Goal: Information Seeking & Learning: Learn about a topic

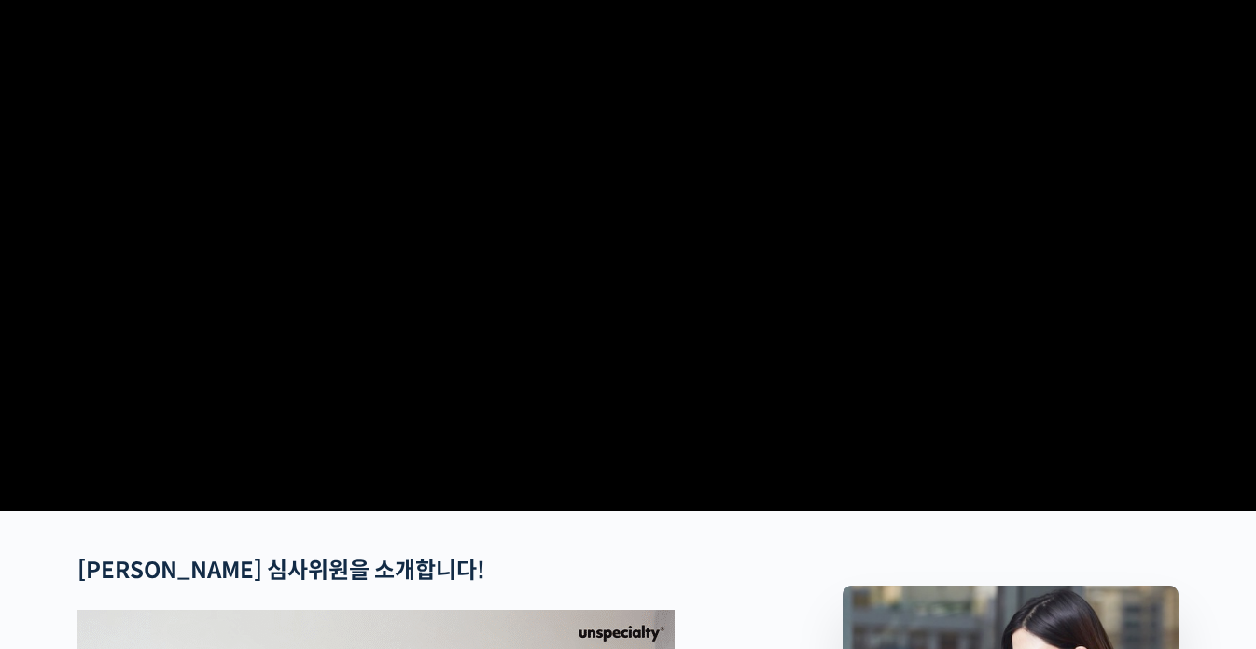
scroll to position [560, 0]
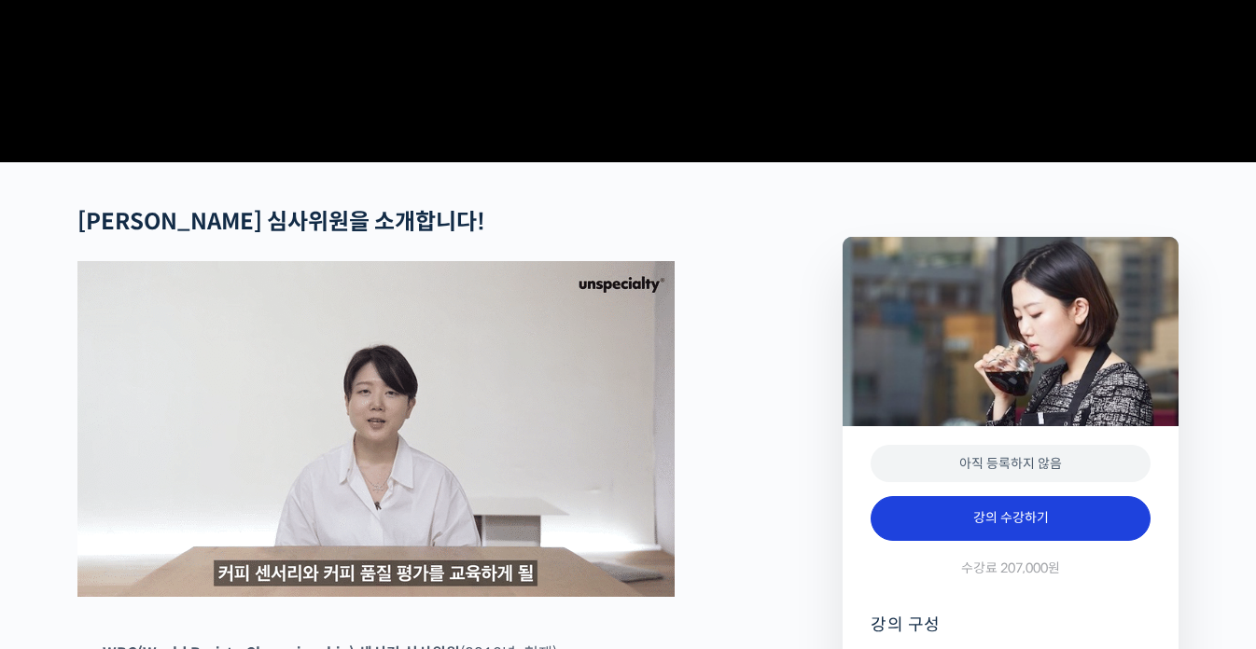
click at [995, 541] on link "강의 수강하기" at bounding box center [1011, 518] width 280 height 45
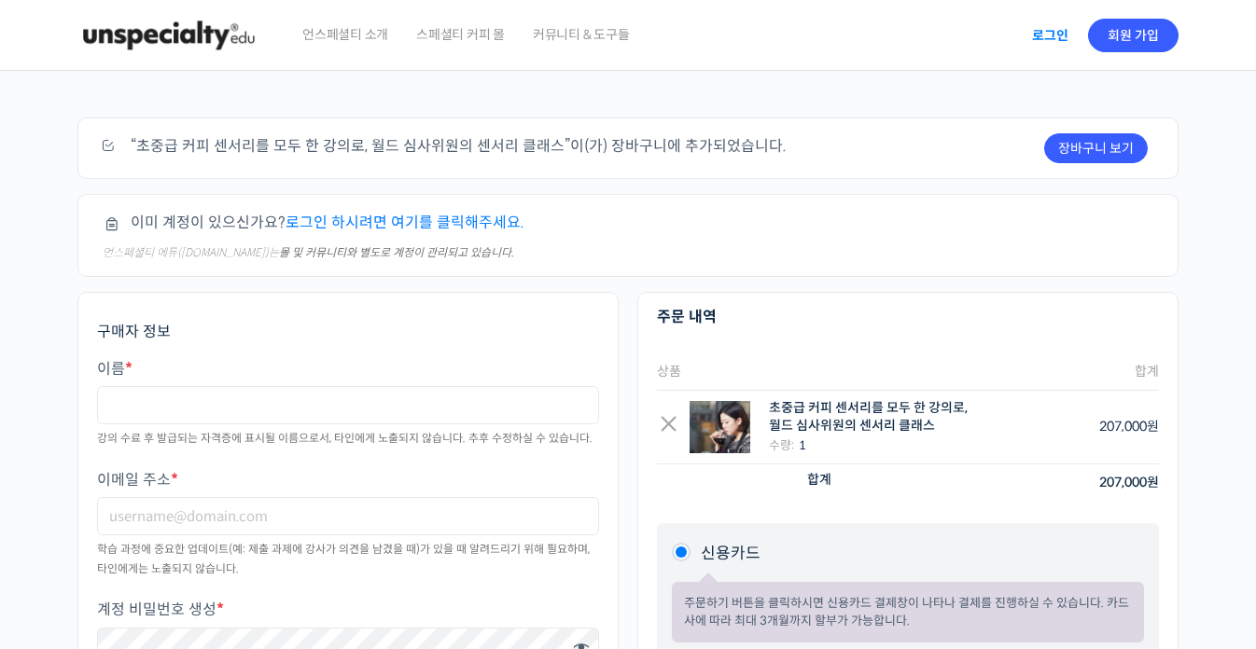
click at [1062, 33] on link "로그인" at bounding box center [1050, 35] width 59 height 43
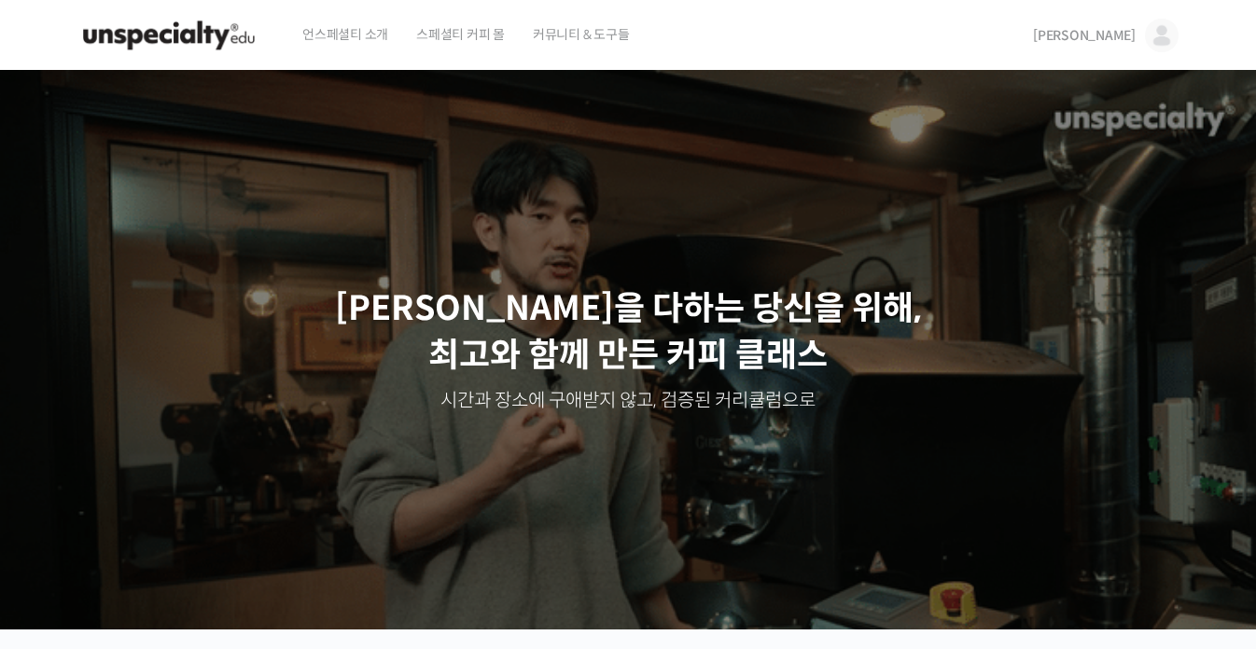
click at [1118, 38] on span "김경태" at bounding box center [1084, 35] width 103 height 17
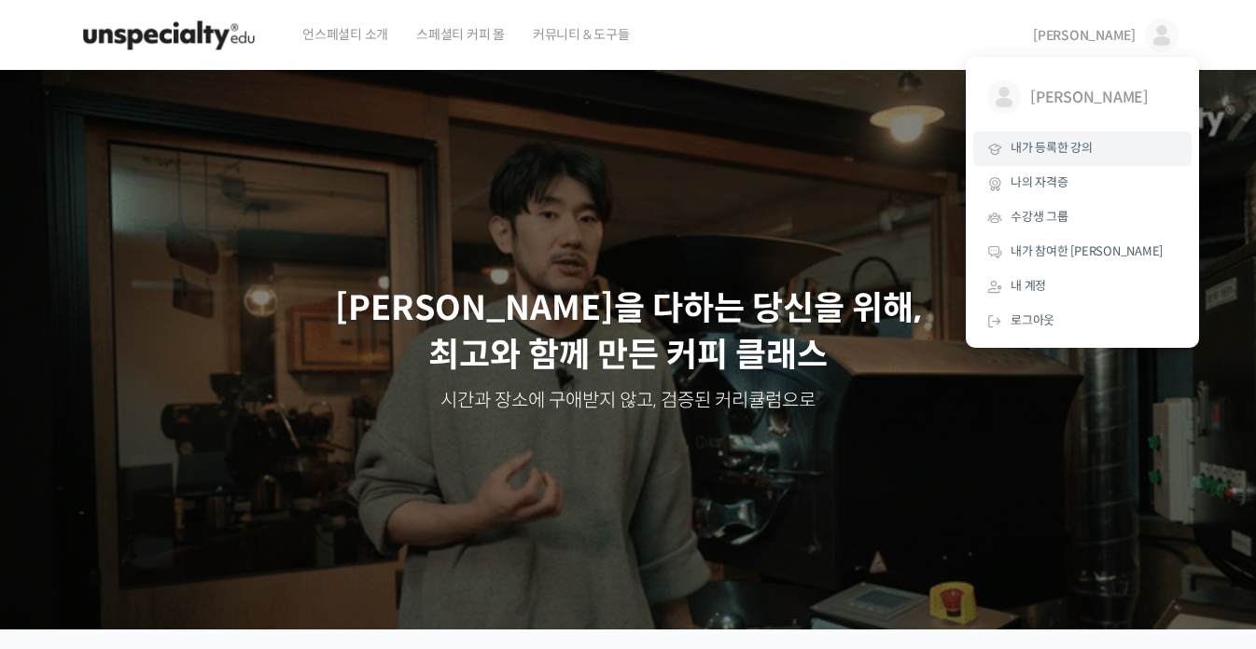
click at [1070, 142] on span "내가 등록한 강의" at bounding box center [1052, 148] width 82 height 16
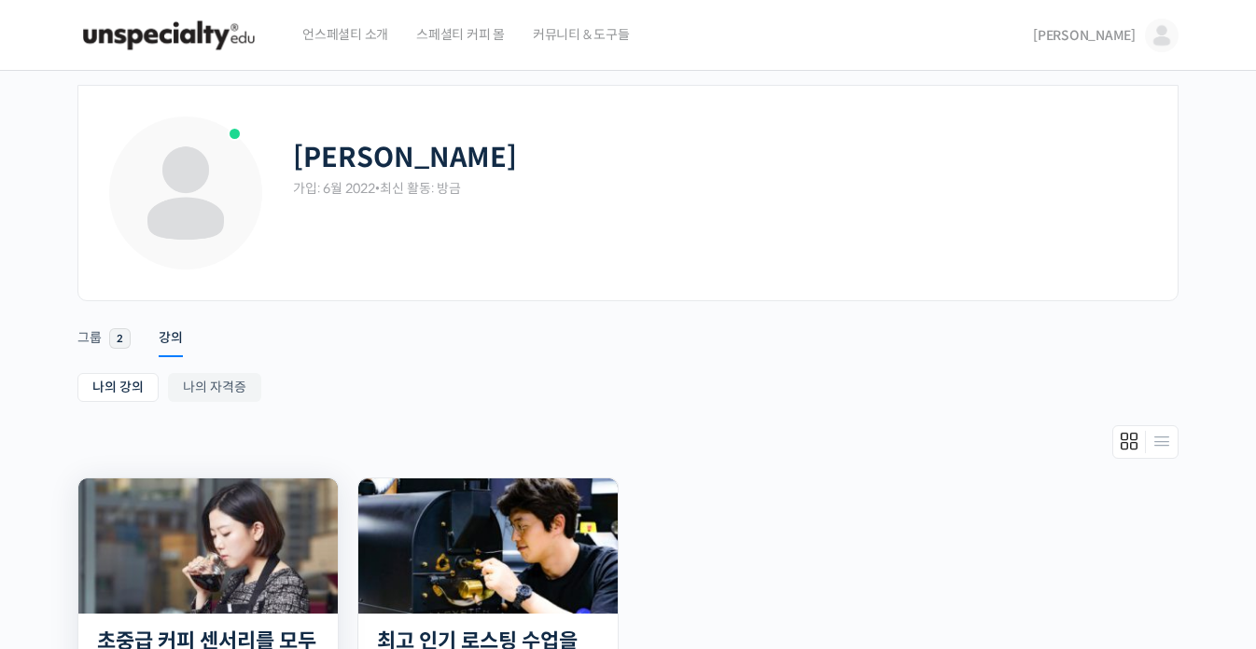
click at [253, 542] on img at bounding box center [207, 546] width 259 height 135
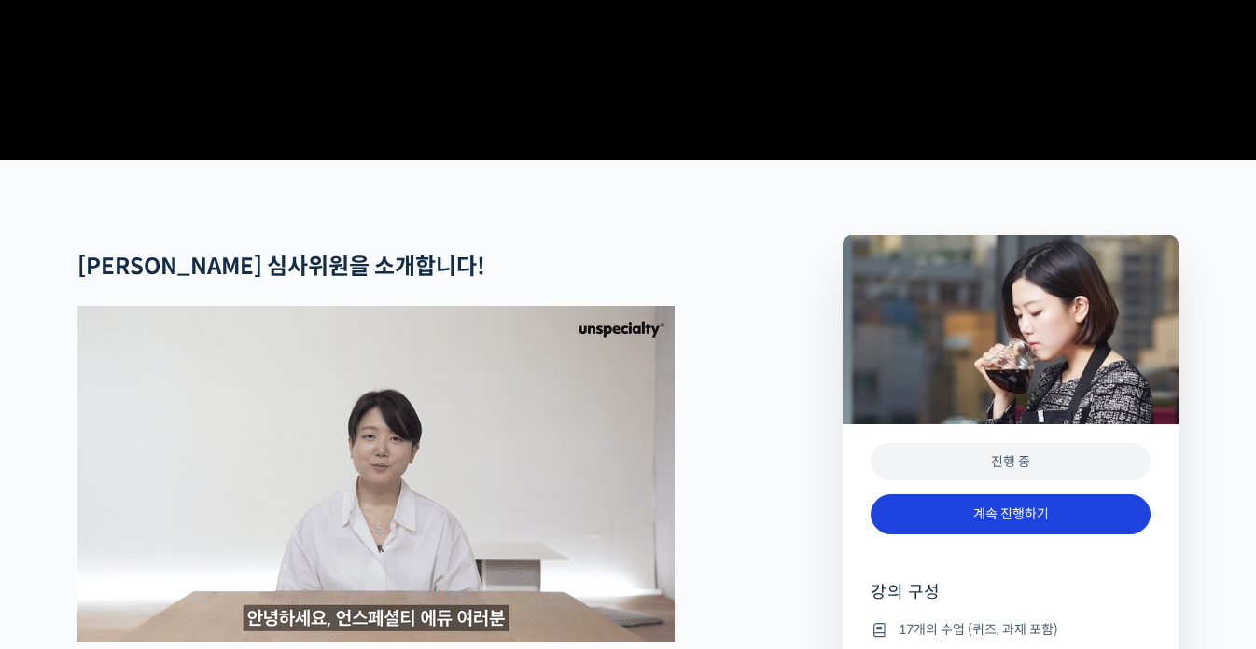
scroll to position [653, 0]
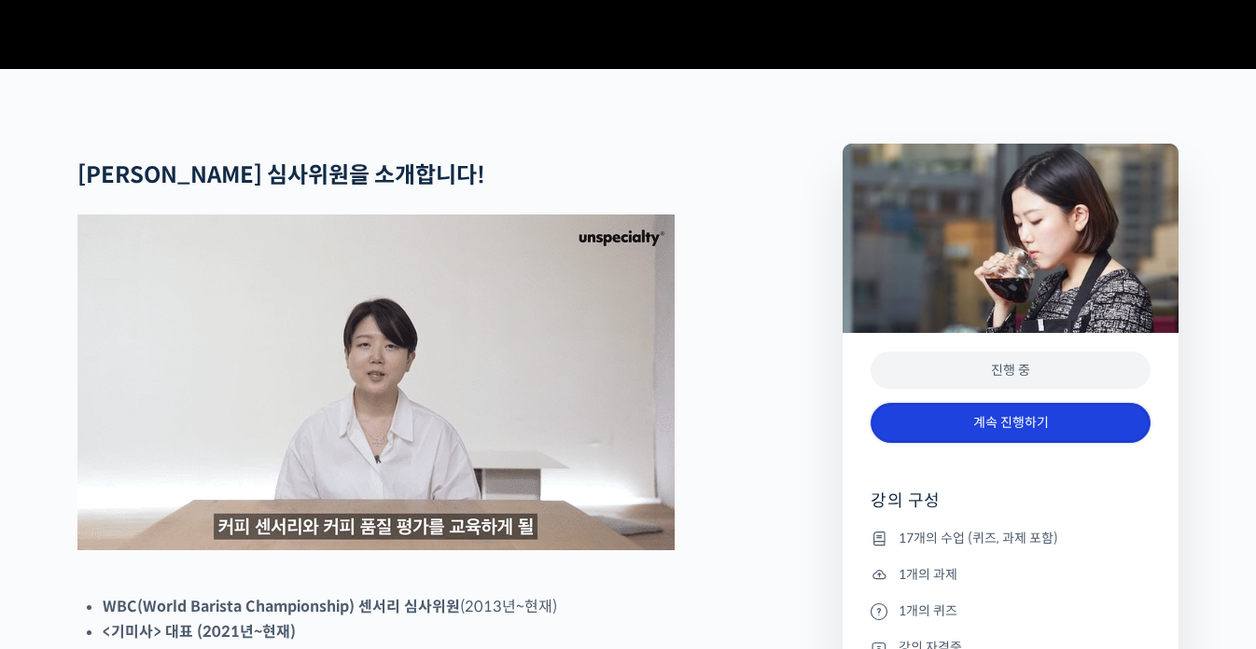
click at [1050, 443] on link "계속 진행하기" at bounding box center [1011, 423] width 280 height 40
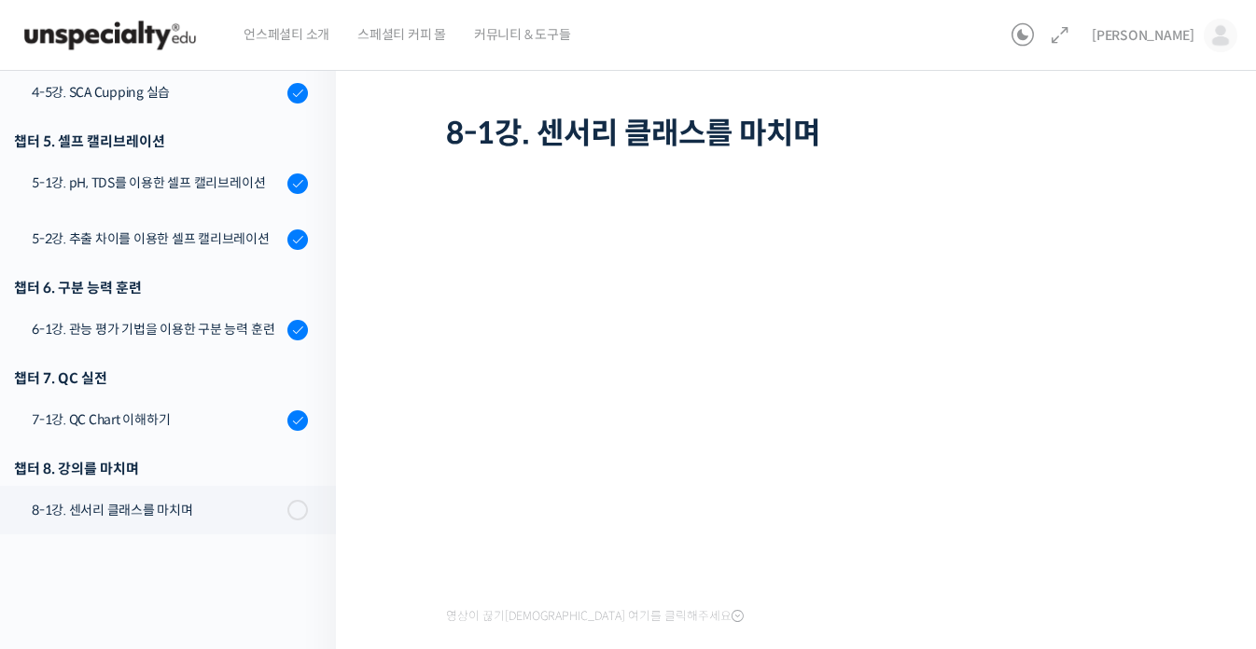
scroll to position [815, 0]
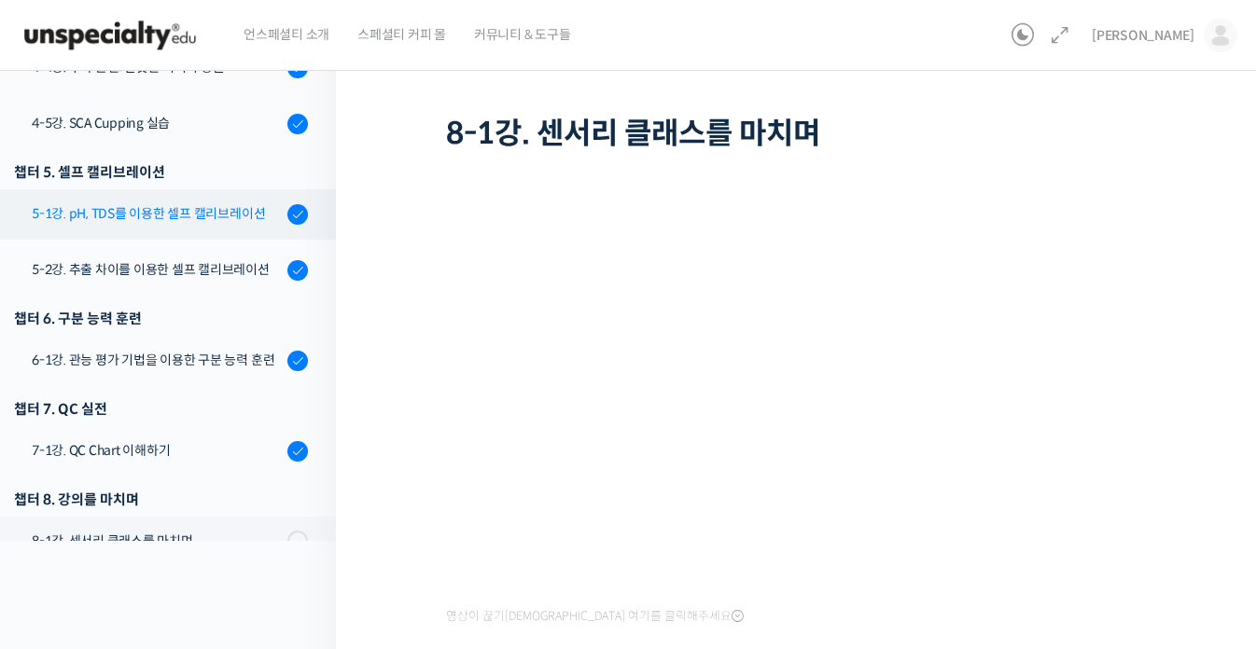
drag, startPoint x: 187, startPoint y: 219, endPoint x: 114, endPoint y: 225, distance: 73.0
click at [187, 219] on div "5-1강. pH, TDS를 이용한 셀프 캘리브레이션" at bounding box center [157, 213] width 250 height 21
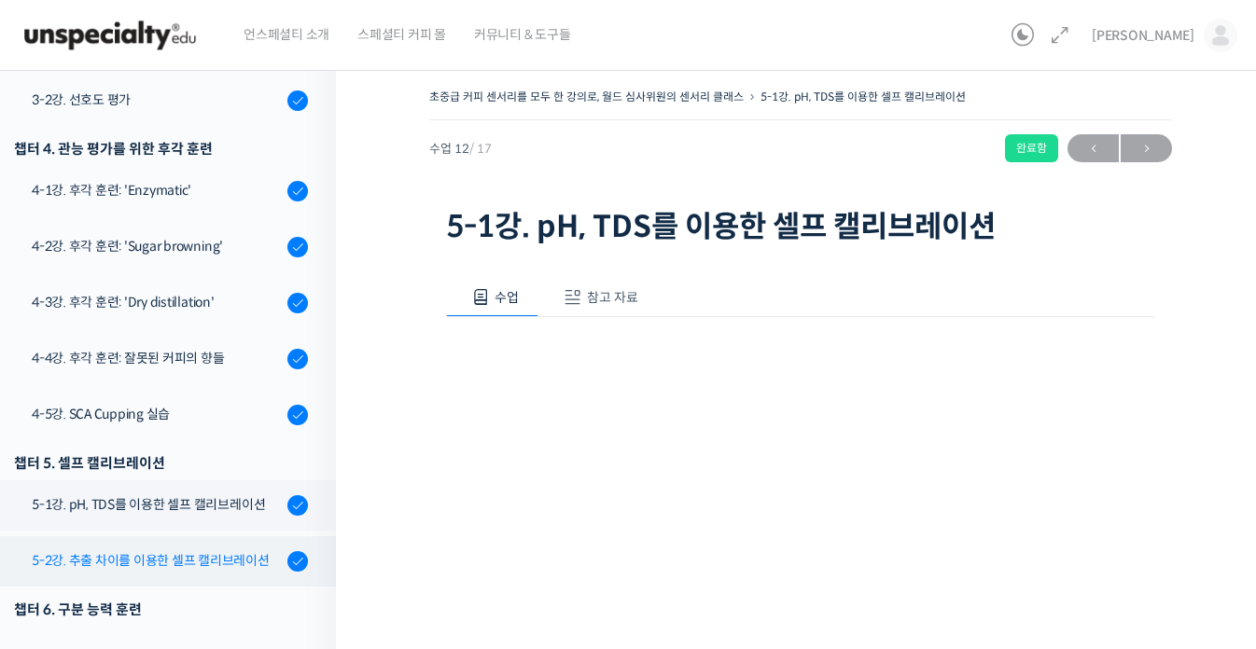
click at [178, 556] on div "5-2강. 추출 차이를 이용한 셀프 캘리브레이션" at bounding box center [157, 561] width 250 height 21
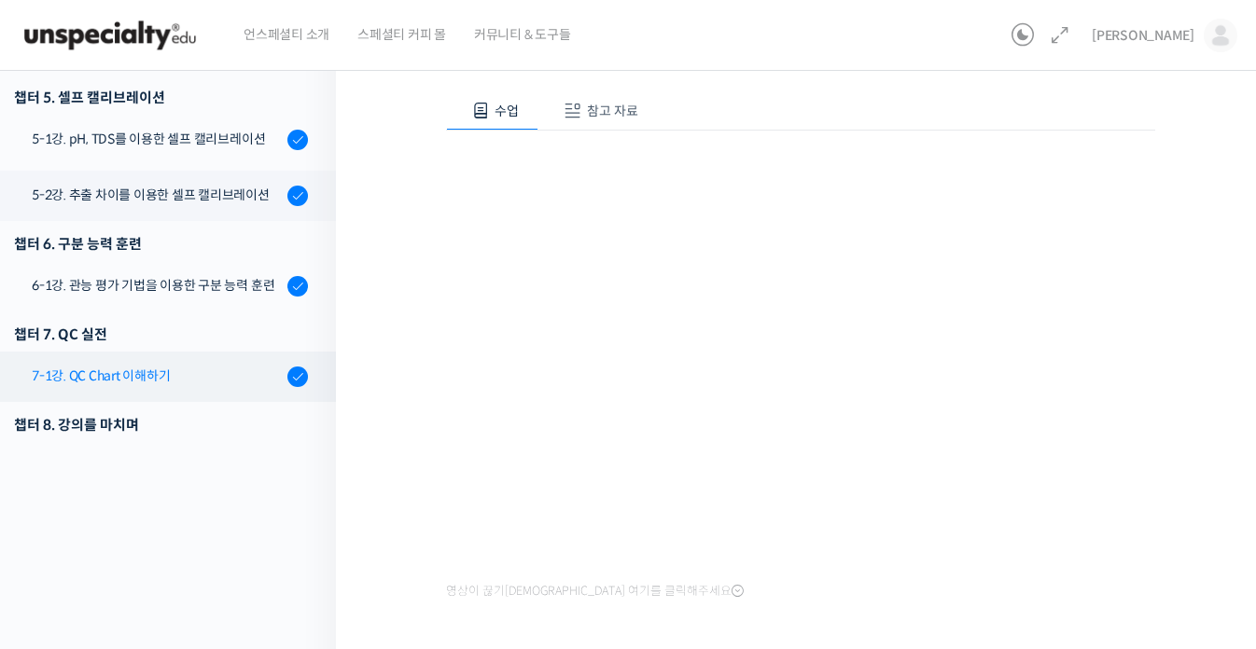
scroll to position [803, 0]
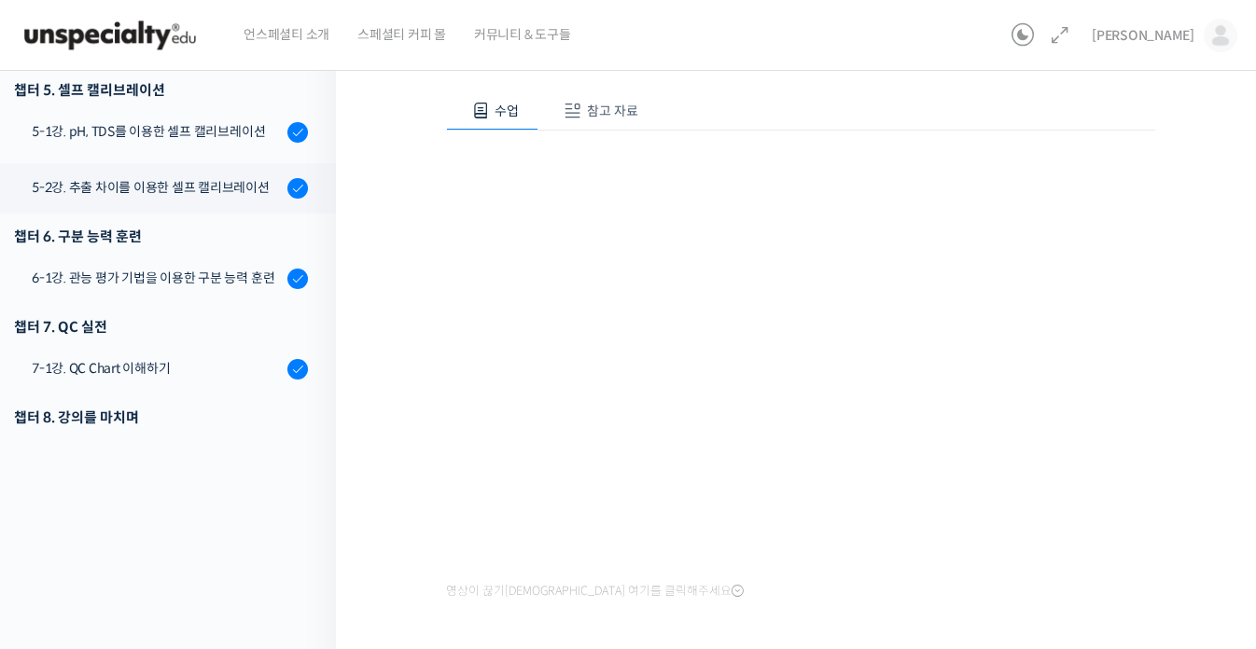
click at [385, 292] on div "초중급 커피 센서리를 모두 한 강의로, 월드 심사위원의 센서리 클래스 5-2강. 추출 차이를 이용한 셀프 캘리브레이션 완료함 수업 13 / 1…" at bounding box center [800, 298] width 929 height 859
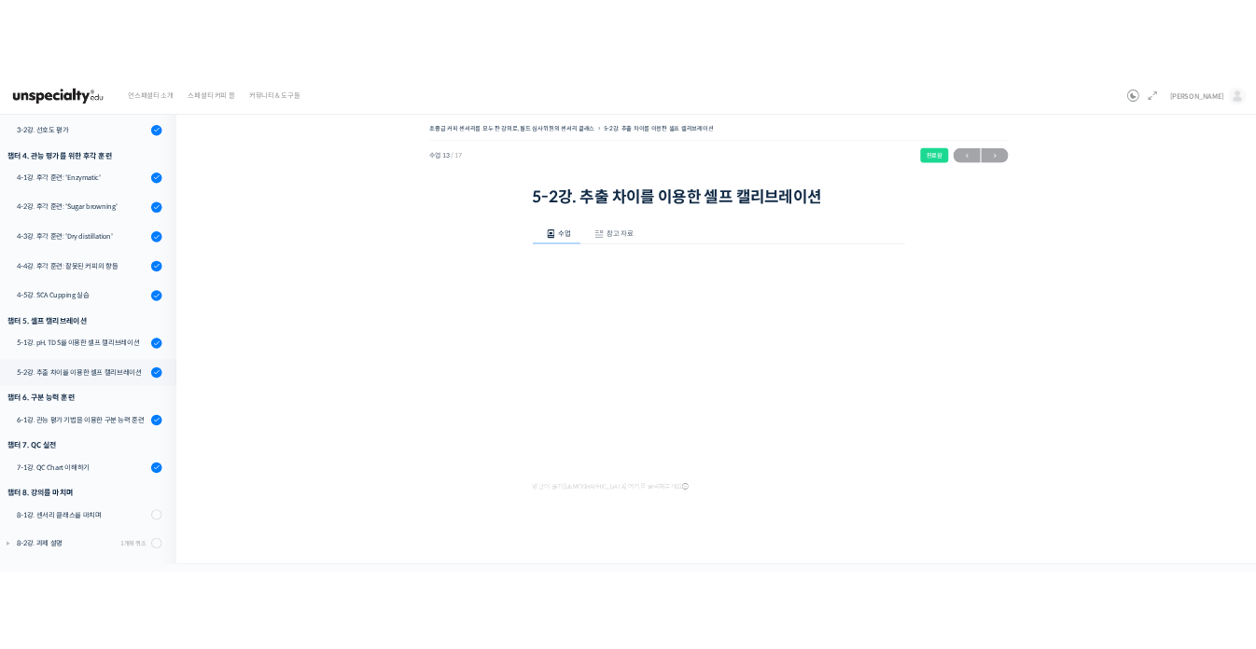
scroll to position [617, 0]
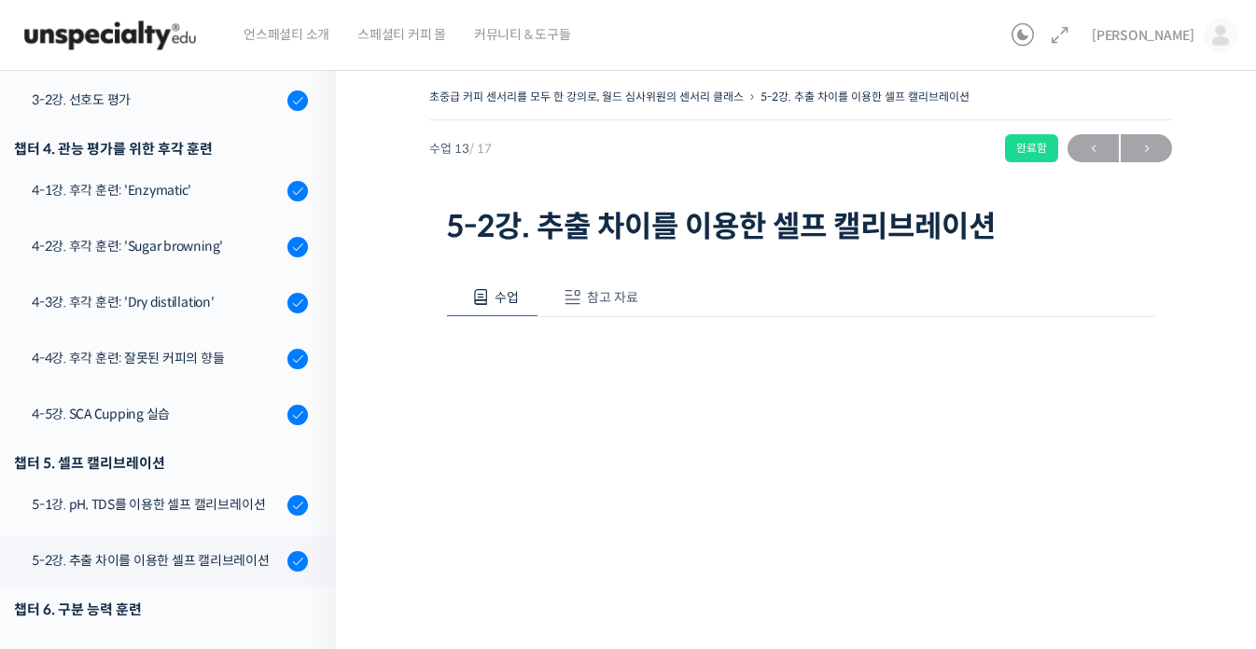
click at [719, 164] on div "초중급 커피 센서리를 모두 한 강의로, 월드 심사위원의 센서리 클래스 5-2강. 추출 차이를 이용한 셀프 캘리브레이션 완료함 수업 13 / 1…" at bounding box center [800, 167] width 743 height 166
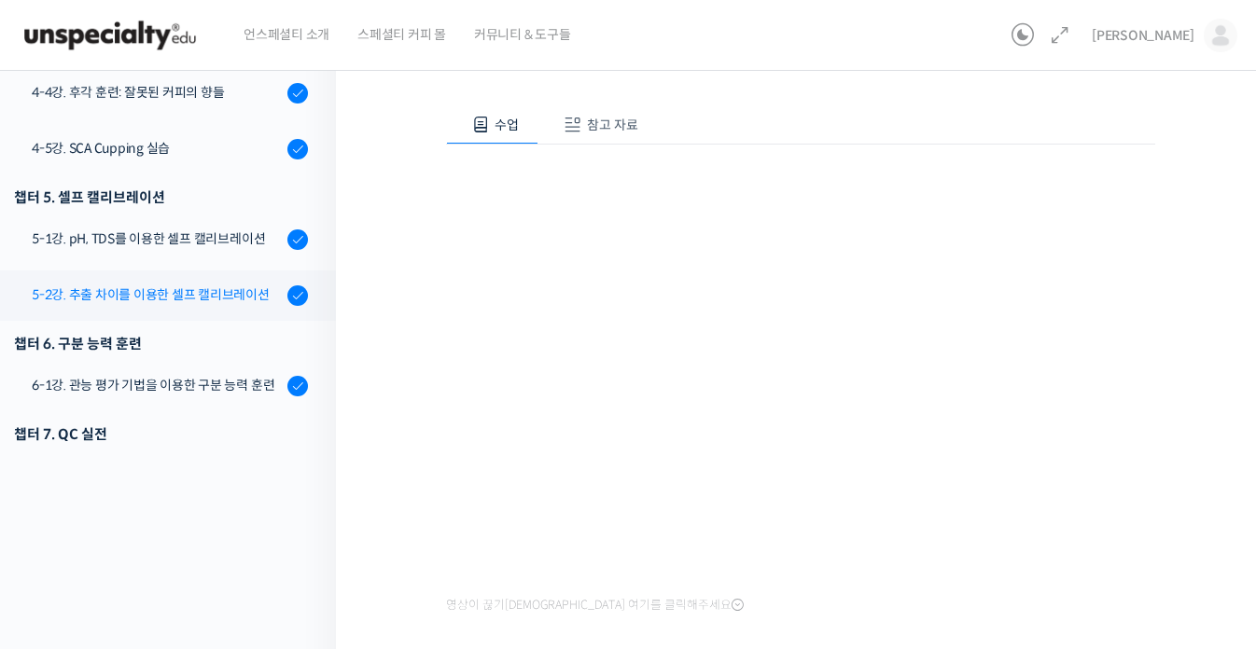
scroll to position [803, 0]
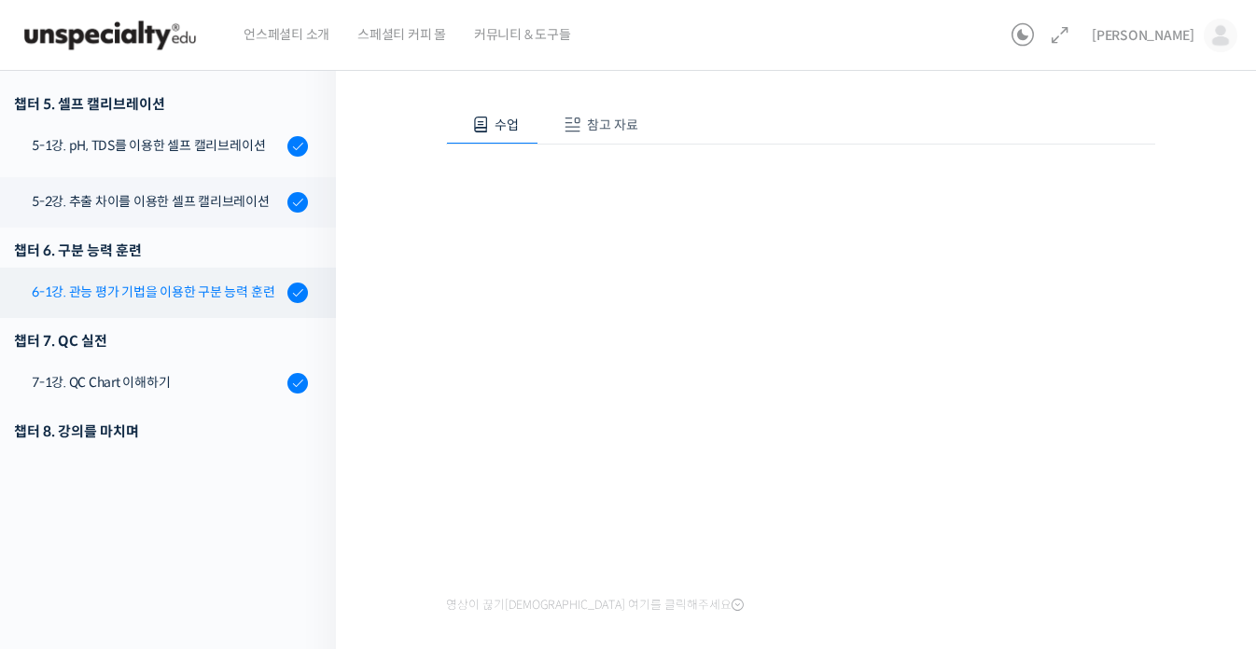
click at [199, 297] on div "6-1강. 관능 평가 기법을 이용한 구분 능력 훈련" at bounding box center [157, 292] width 250 height 21
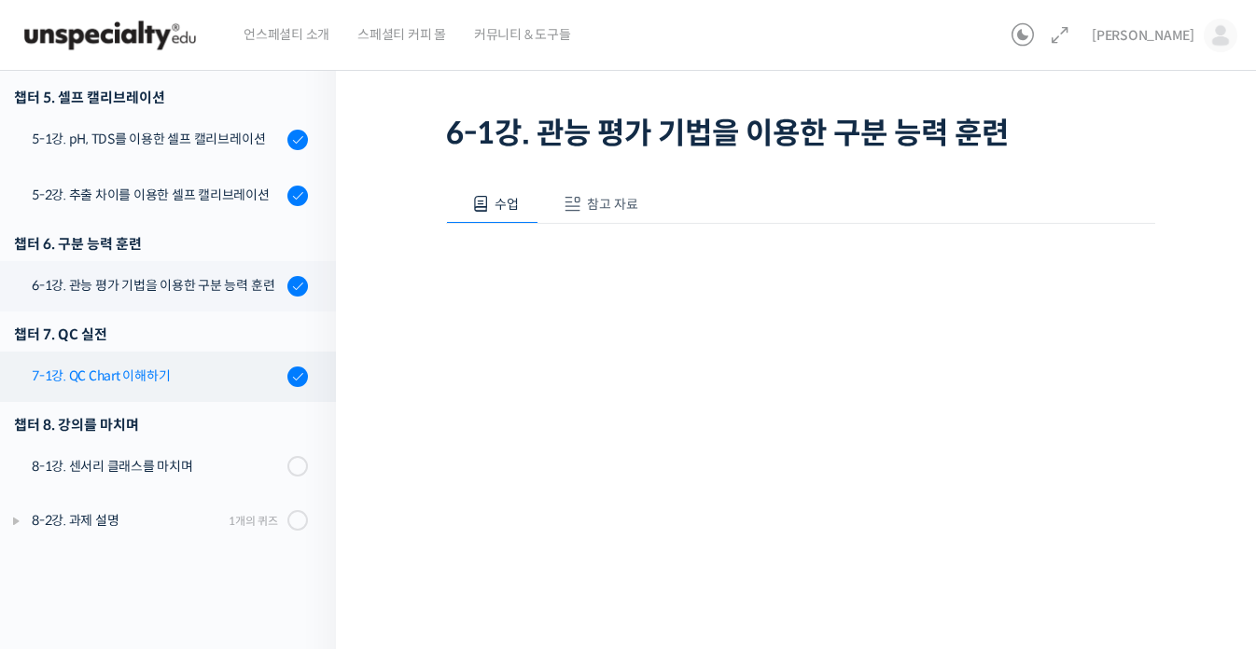
scroll to position [908, 0]
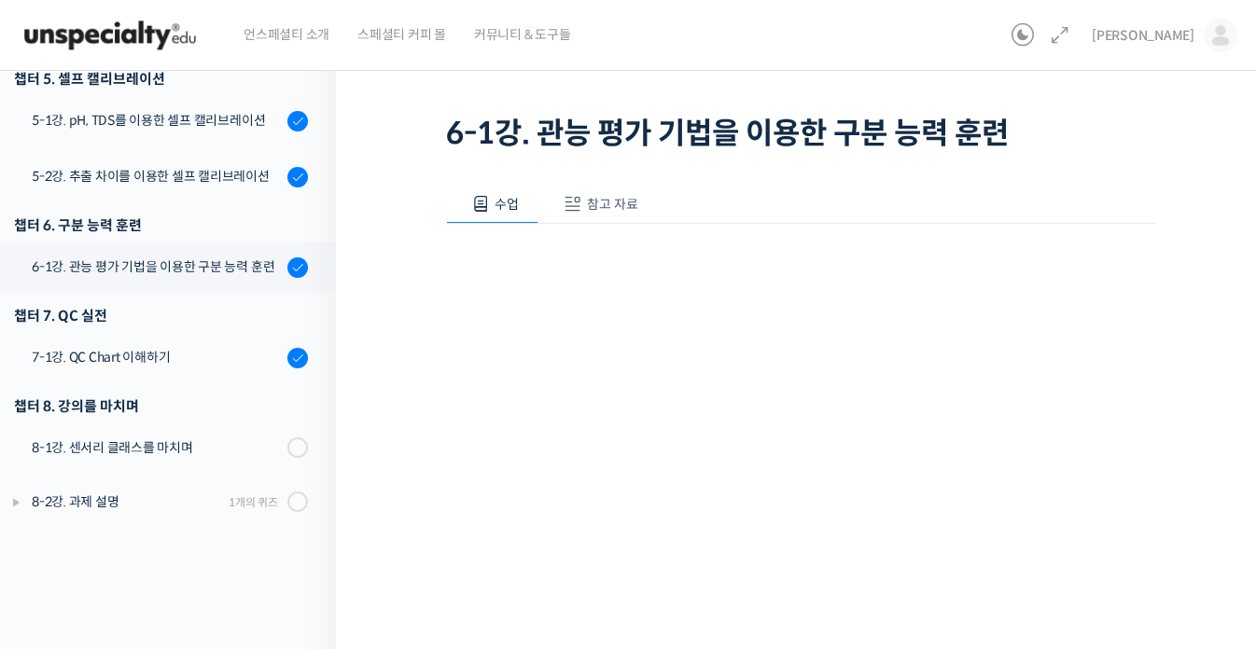
click at [962, 197] on div "수업 참고 자료" at bounding box center [800, 204] width 709 height 39
click at [1008, 188] on div "수업 참고 자료" at bounding box center [800, 204] width 709 height 39
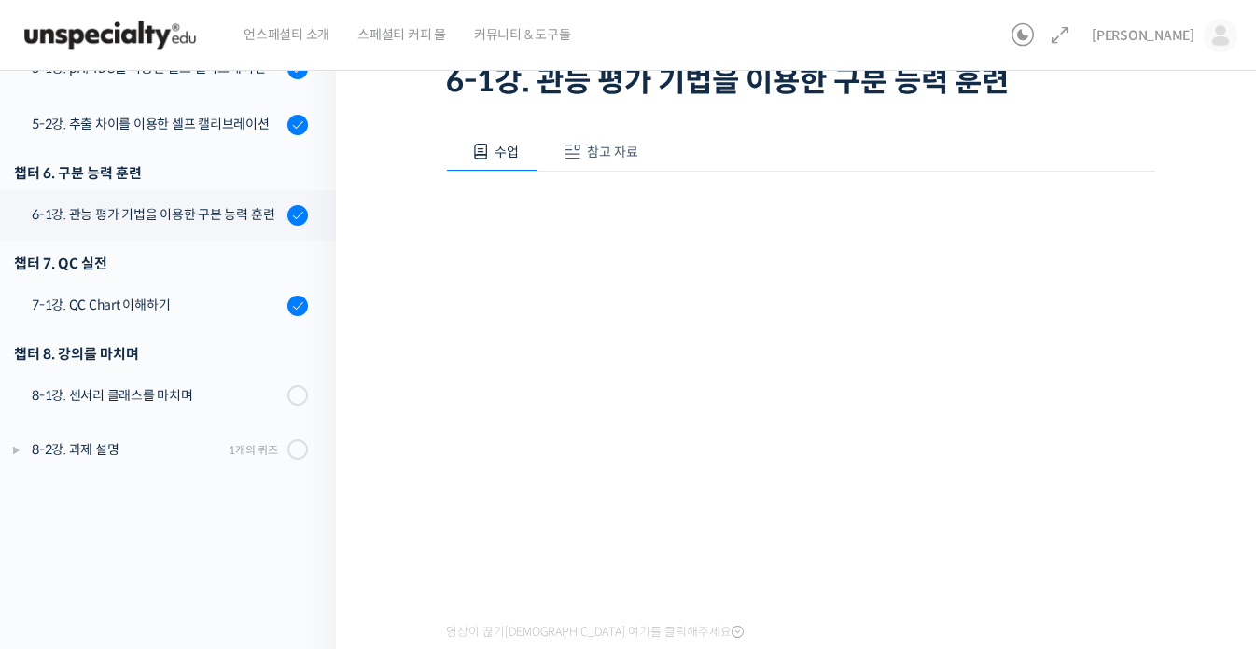
scroll to position [187, 0]
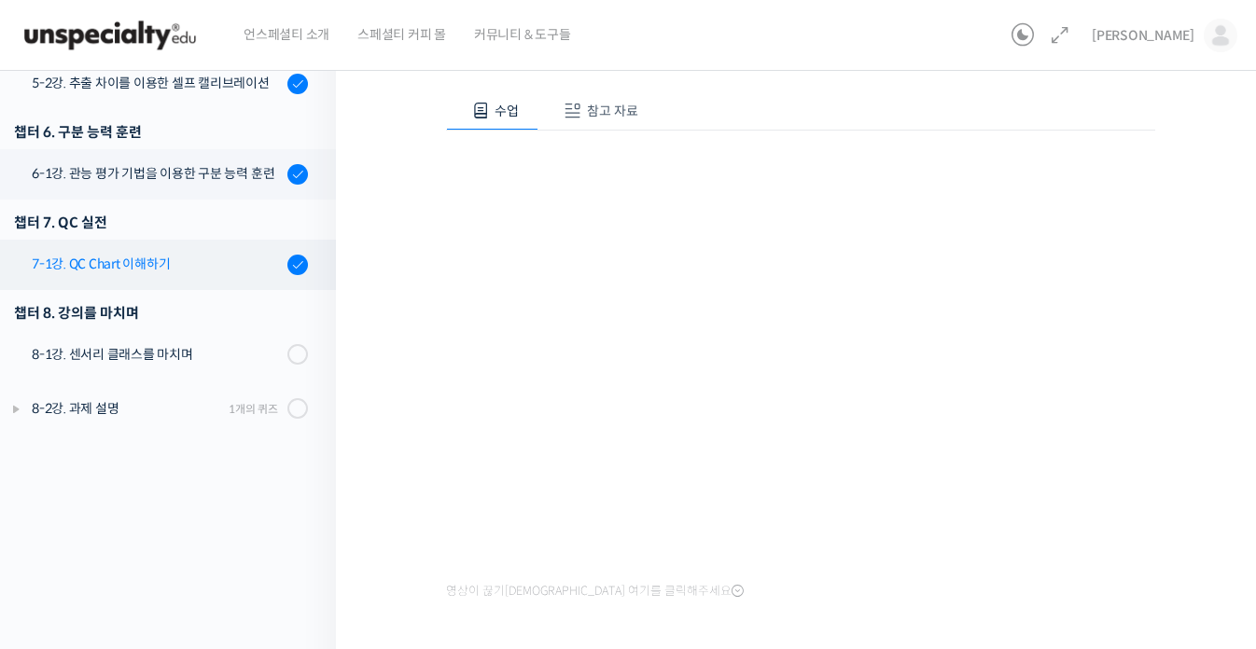
click at [165, 274] on link "7-1강. QC Chart 이해하기" at bounding box center [163, 265] width 345 height 50
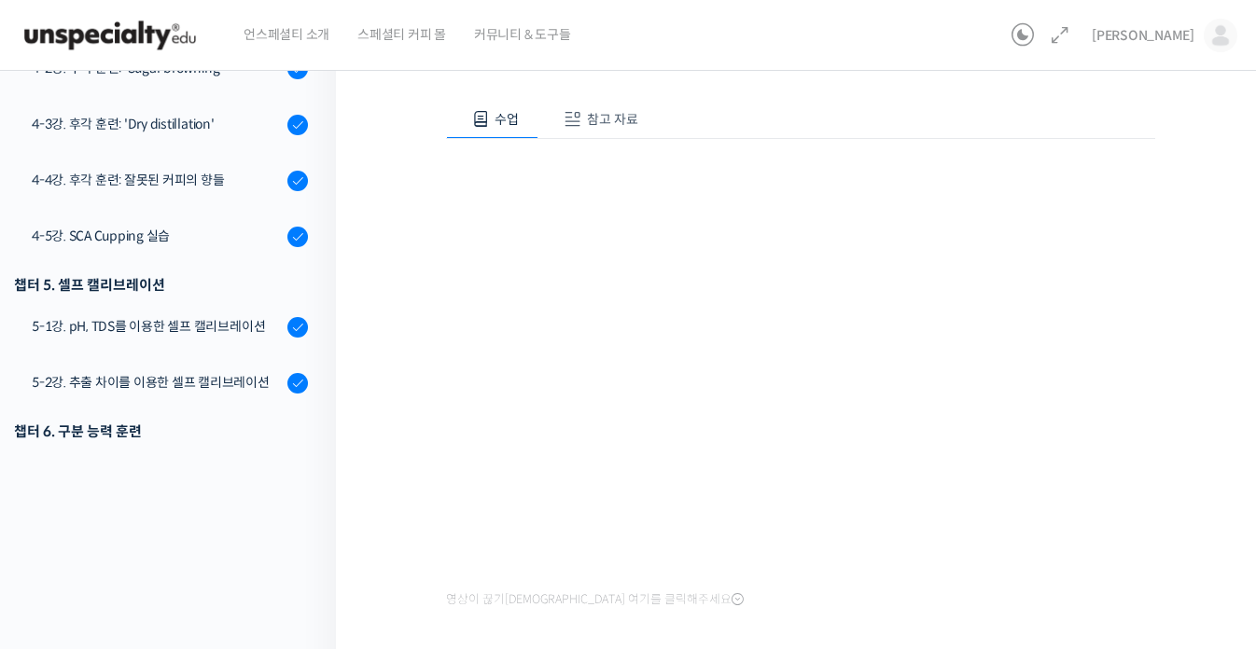
scroll to position [187, 0]
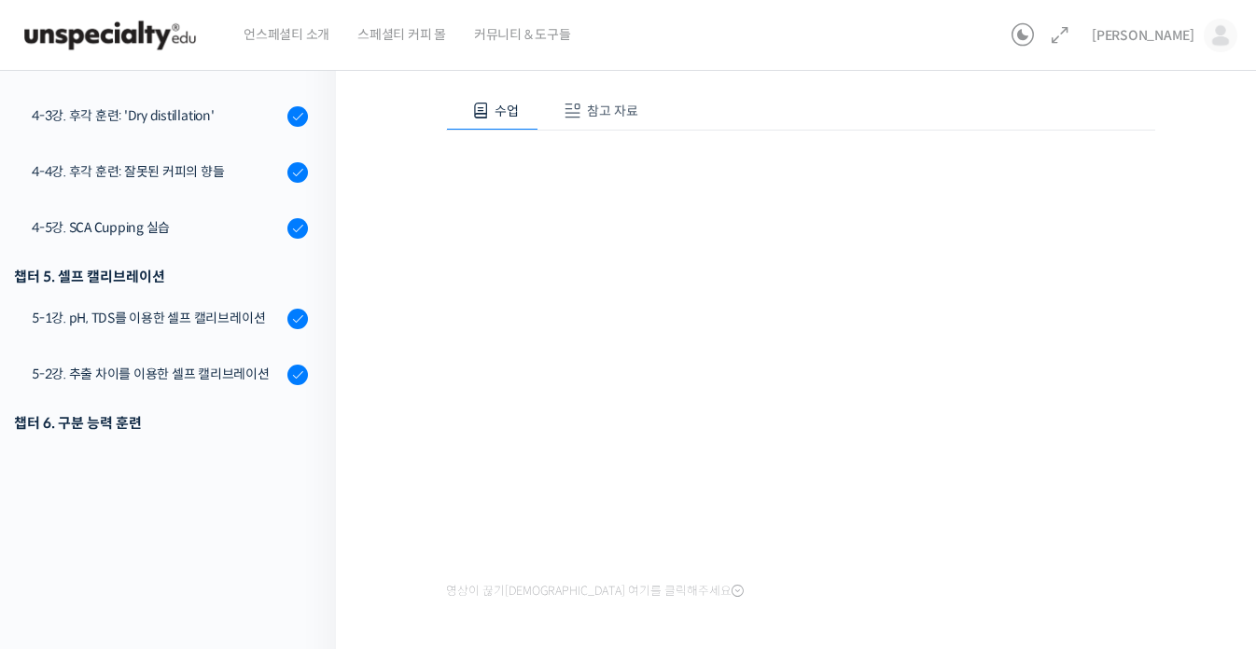
click at [789, 135] on div "영상이 끊기[DEMOGRAPHIC_DATA] 여기를 클릭해주세요" at bounding box center [800, 368] width 709 height 475
click at [90, 424] on div "챕터 6. 구분 능력 훈련" at bounding box center [161, 423] width 294 height 25
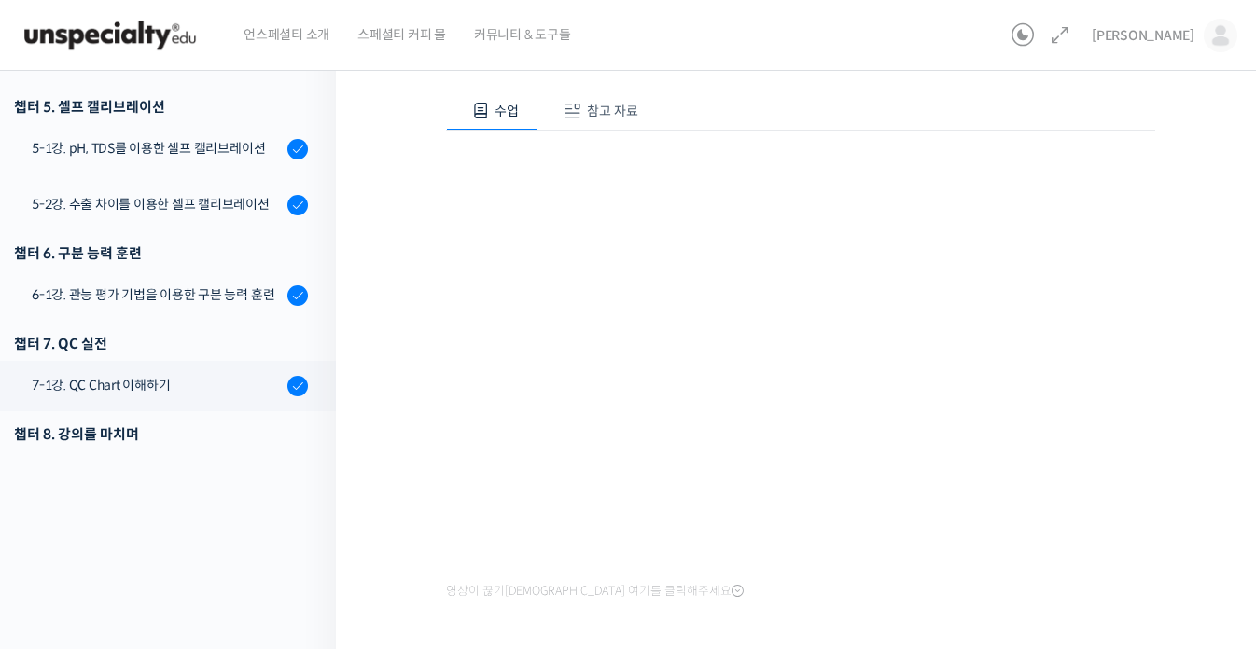
scroll to position [908, 0]
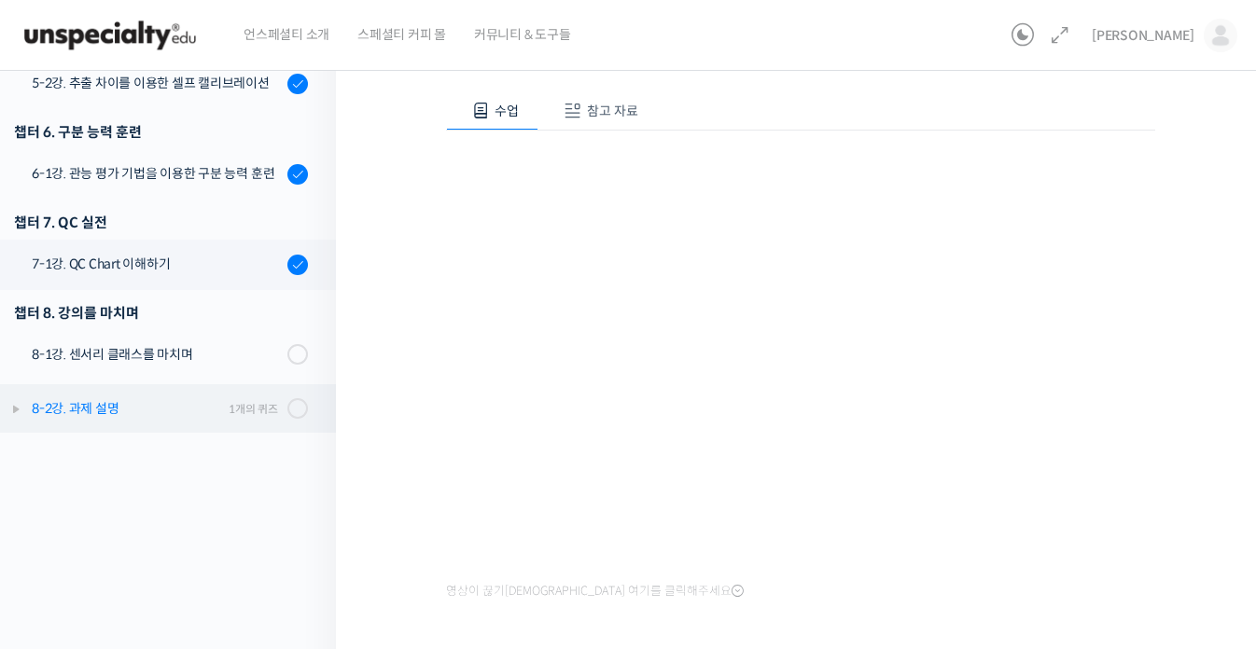
click at [169, 411] on div "8-2강. 과제 설명" at bounding box center [127, 408] width 191 height 21
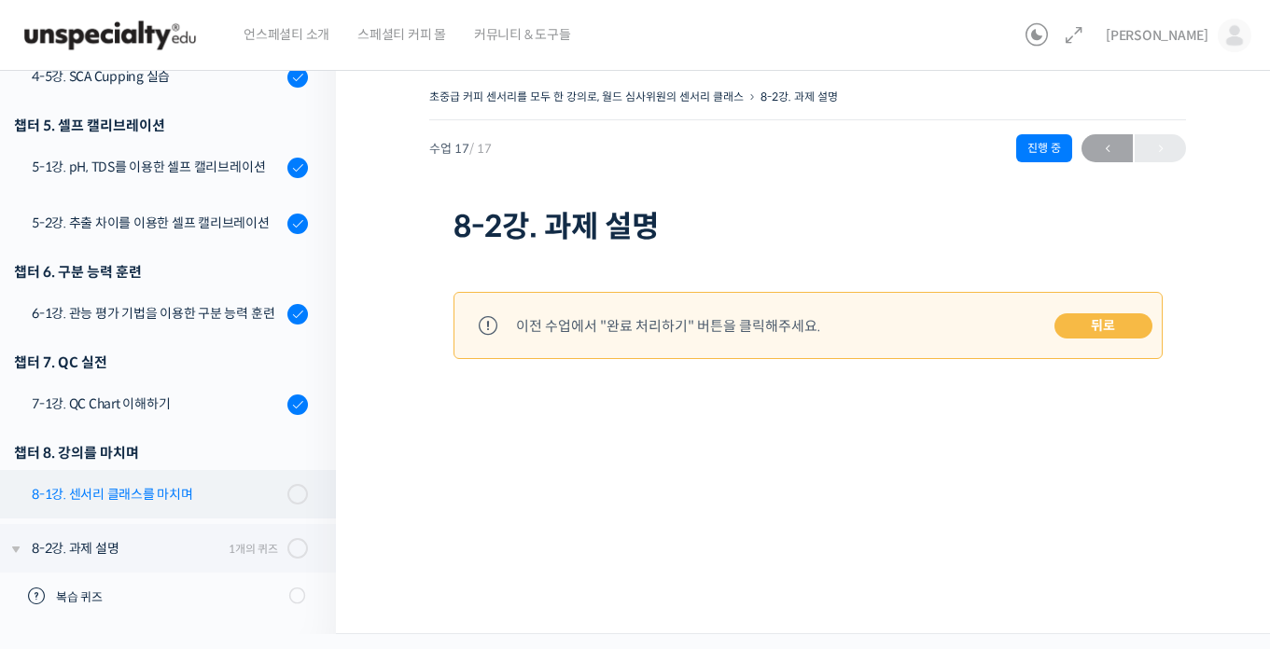
click at [218, 501] on div "8-1강. 센서리 클래스를 마치며" at bounding box center [157, 494] width 250 height 21
click at [287, 496] on span at bounding box center [292, 494] width 10 height 21
click at [93, 496] on div "8-1강. 센서리 클래스를 마치며" at bounding box center [157, 494] width 250 height 21
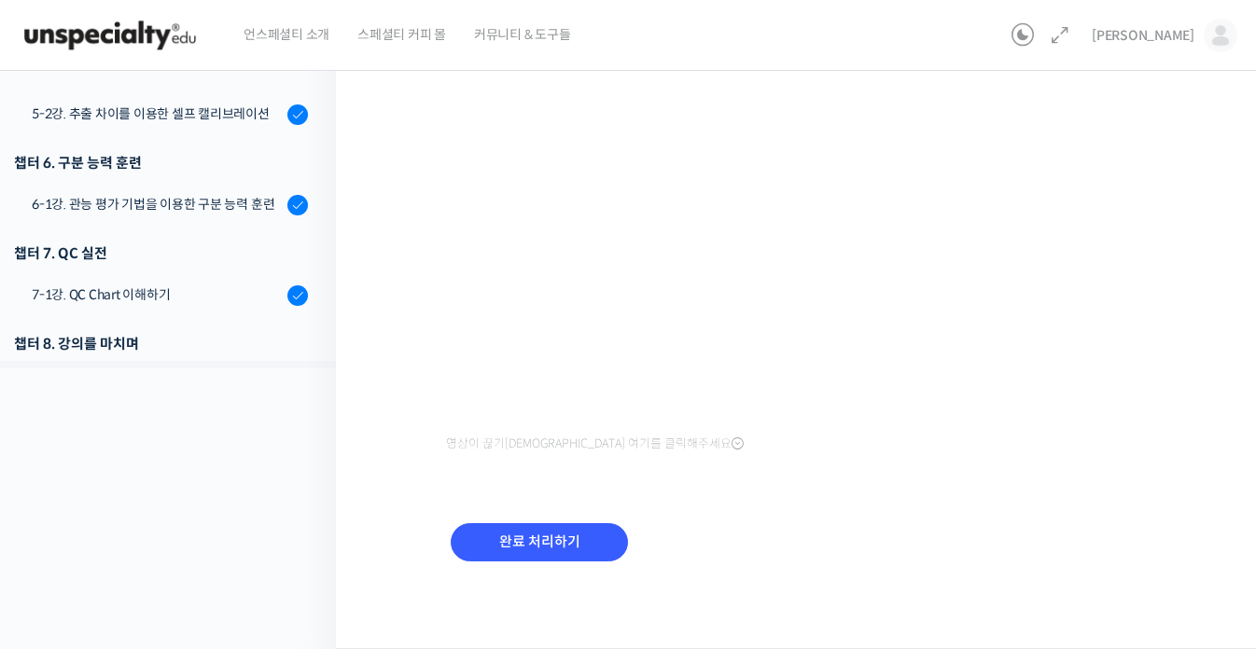
scroll to position [908, 0]
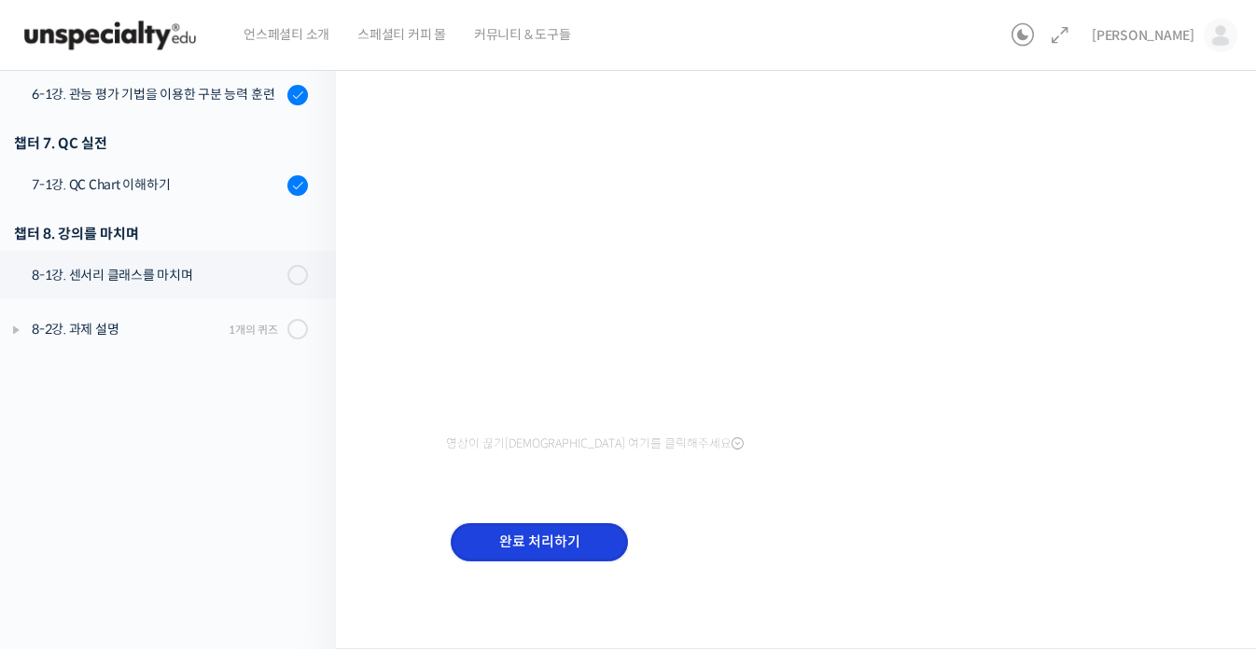
click at [525, 540] on input "완료 처리하기" at bounding box center [539, 542] width 177 height 38
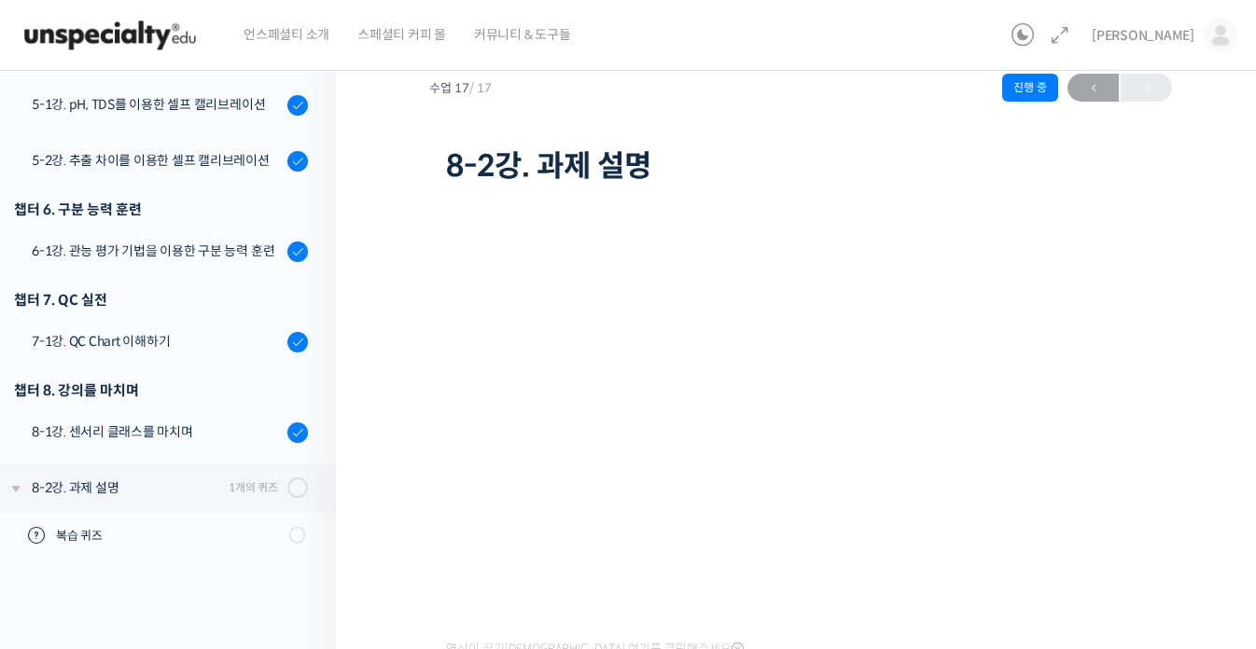
scroll to position [93, 0]
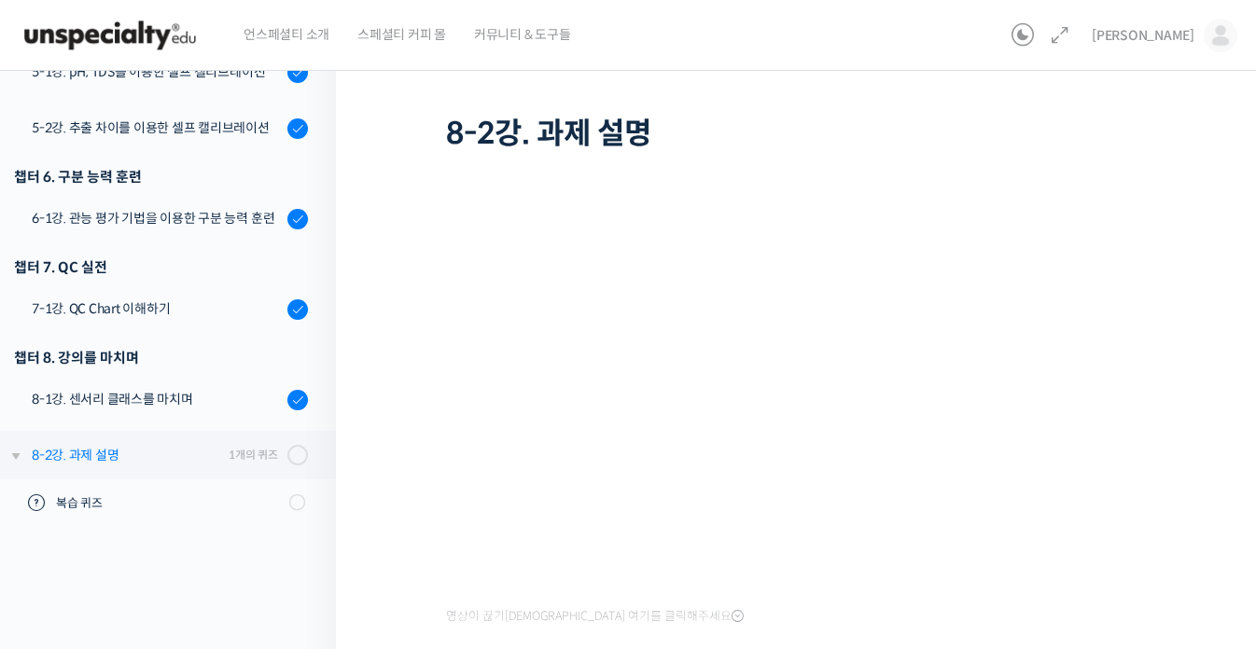
click at [178, 462] on div "8-2강. 과제 설명" at bounding box center [127, 455] width 191 height 21
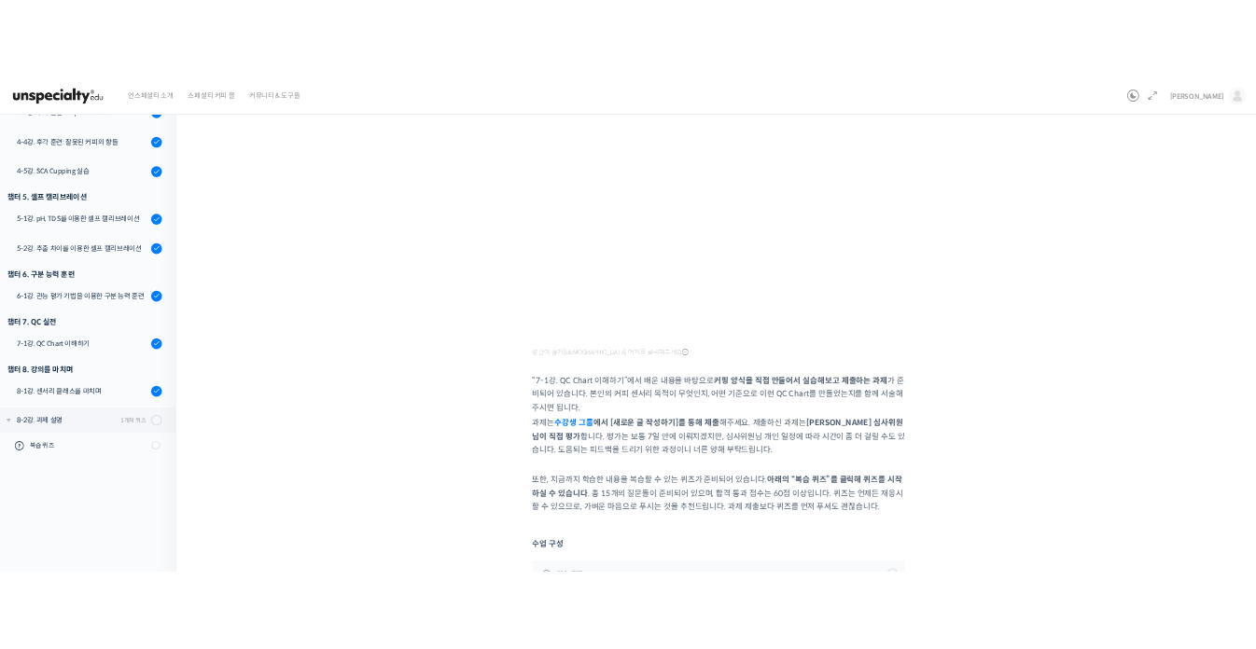
scroll to position [665, 0]
